Goal: Find specific page/section: Find specific page/section

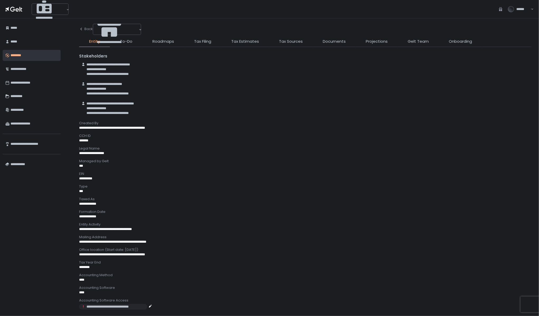
scroll to position [143, 0]
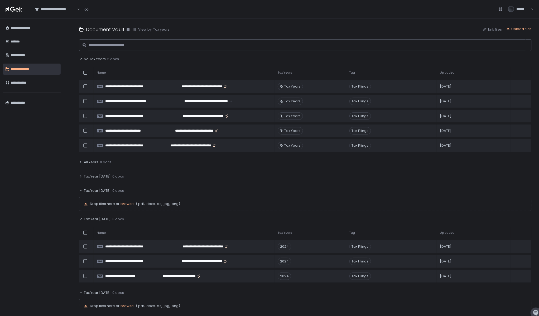
scroll to position [32, 0]
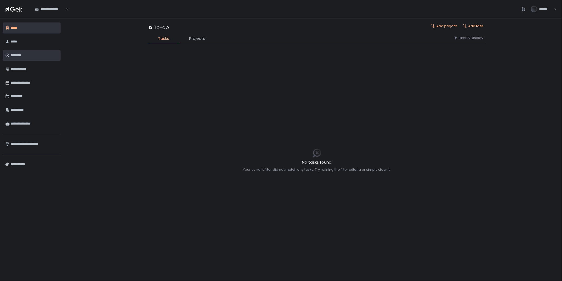
click at [20, 53] on div "********" at bounding box center [34, 55] width 47 height 9
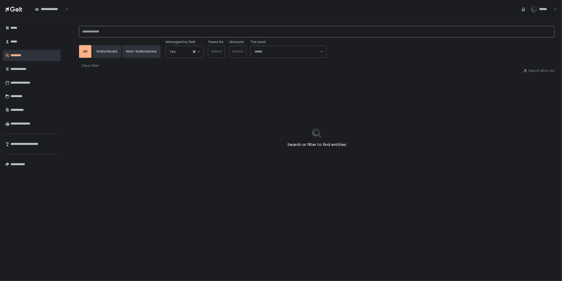
click at [192, 32] on input at bounding box center [317, 32] width 476 height 12
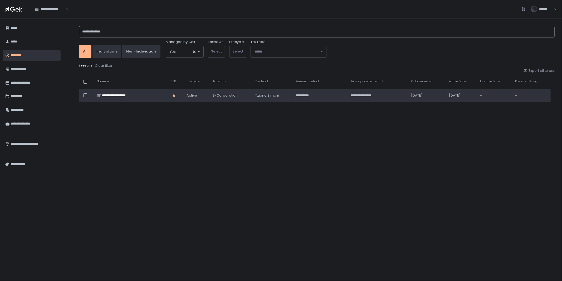
type input "**********"
click at [127, 90] on td "**********" at bounding box center [131, 95] width 75 height 13
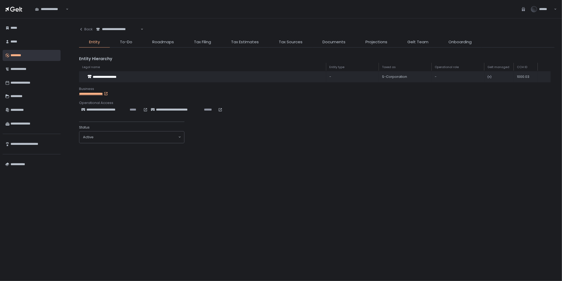
click at [268, 46] on li "Tax Estimates" at bounding box center [245, 43] width 48 height 8
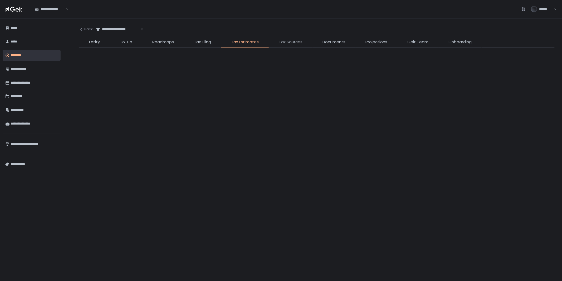
click at [293, 42] on span "Tax Sources" at bounding box center [291, 42] width 24 height 6
click at [197, 41] on span "Tax Filing" at bounding box center [202, 42] width 17 height 6
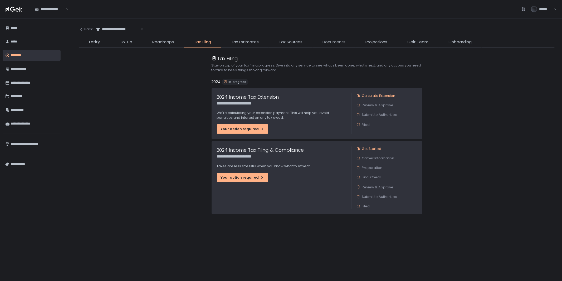
click at [331, 41] on span "Documents" at bounding box center [334, 42] width 23 height 6
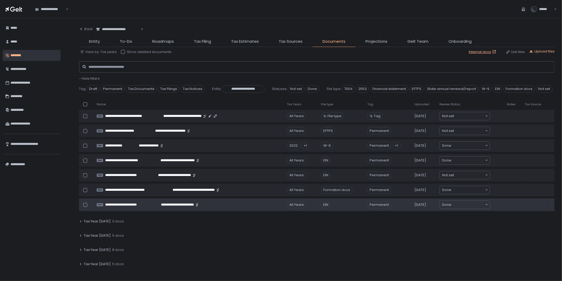
scroll to position [117, 0]
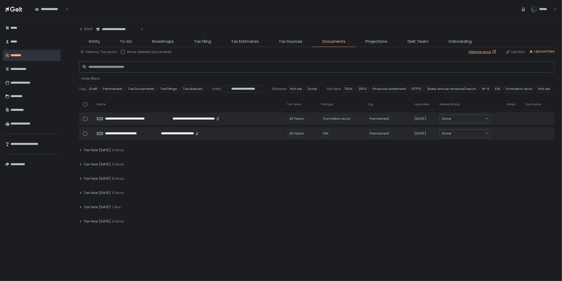
click at [82, 206] on icon at bounding box center [80, 206] width 3 height 3
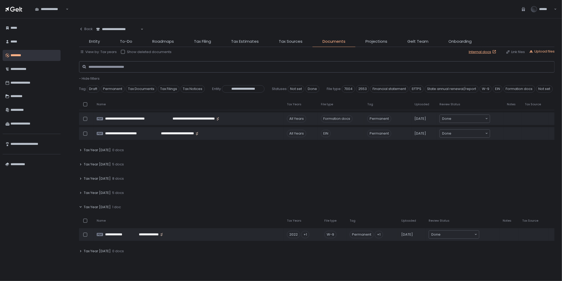
click at [81, 191] on icon at bounding box center [80, 192] width 3 height 3
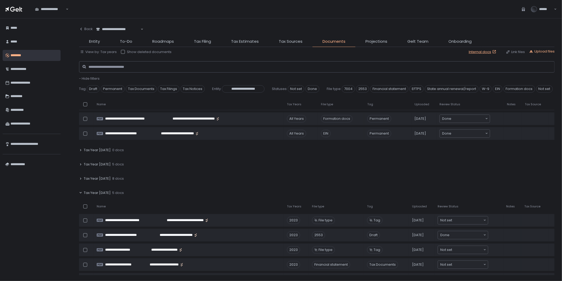
click at [79, 177] on icon at bounding box center [80, 178] width 3 height 3
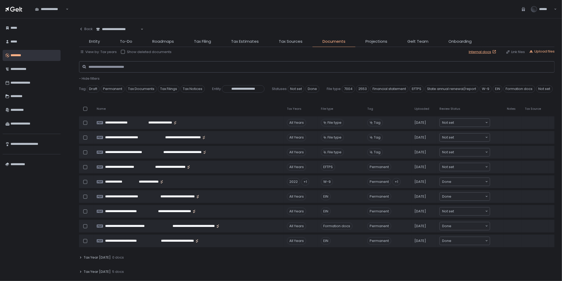
scroll to position [0, 0]
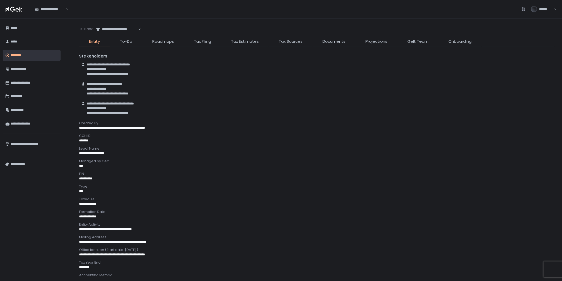
scroll to position [178, 0]
